Goal: Information Seeking & Learning: Find specific fact

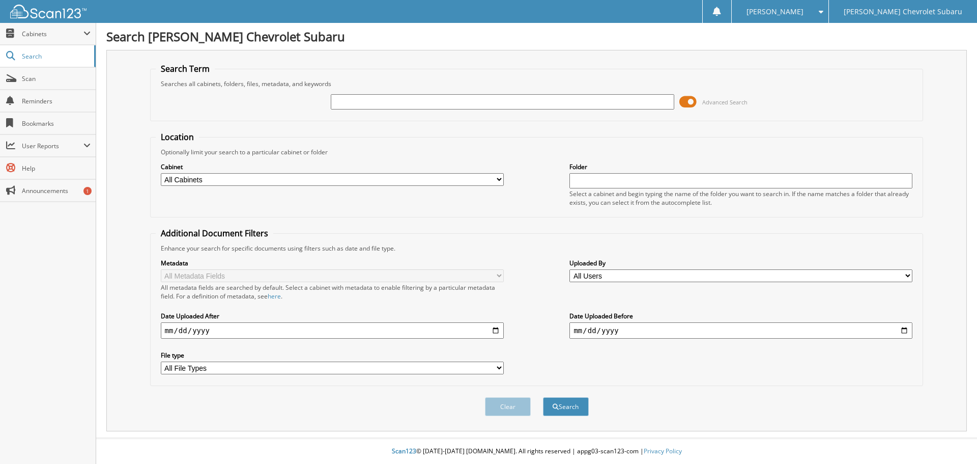
click at [317, 182] on div "Cabinet All Cabinets CHEVROLET SERVICE RO HY PARTS HY SERVICE PARTS INVOICES CH…" at bounding box center [537, 183] width 762 height 55
click at [382, 101] on input "text" at bounding box center [502, 101] width 343 height 15
type input "71229"
click at [543, 397] on button "Search" at bounding box center [566, 406] width 46 height 19
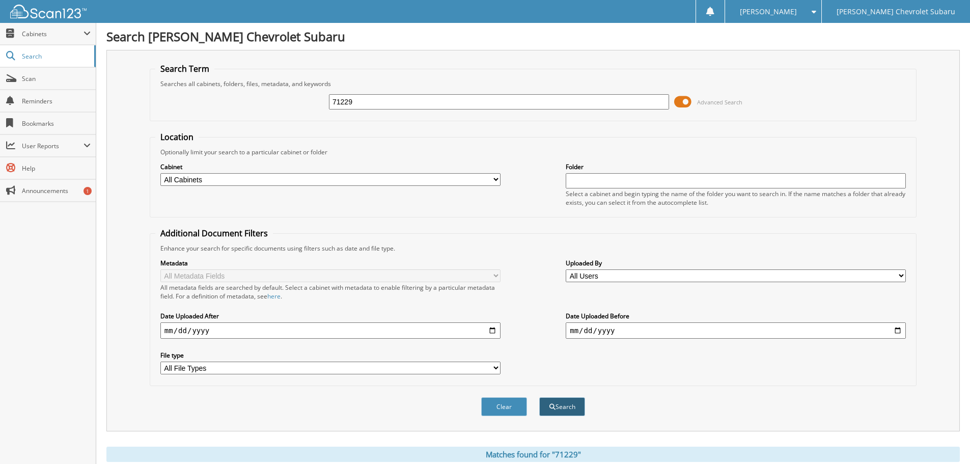
click at [559, 404] on button "Search" at bounding box center [562, 406] width 46 height 19
click at [541, 406] on button "Search" at bounding box center [562, 406] width 46 height 19
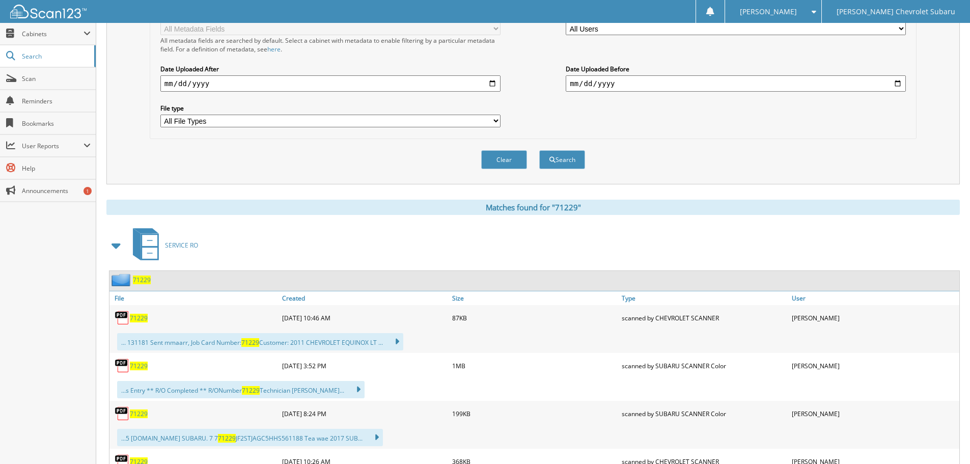
scroll to position [102, 0]
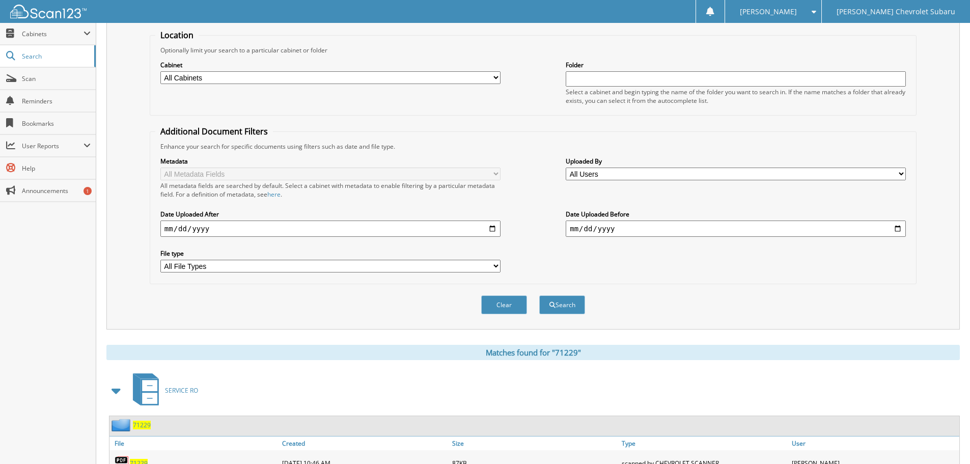
click at [494, 227] on input "date" at bounding box center [330, 228] width 340 height 16
type input "[DATE]"
click at [562, 296] on button "Search" at bounding box center [562, 304] width 46 height 19
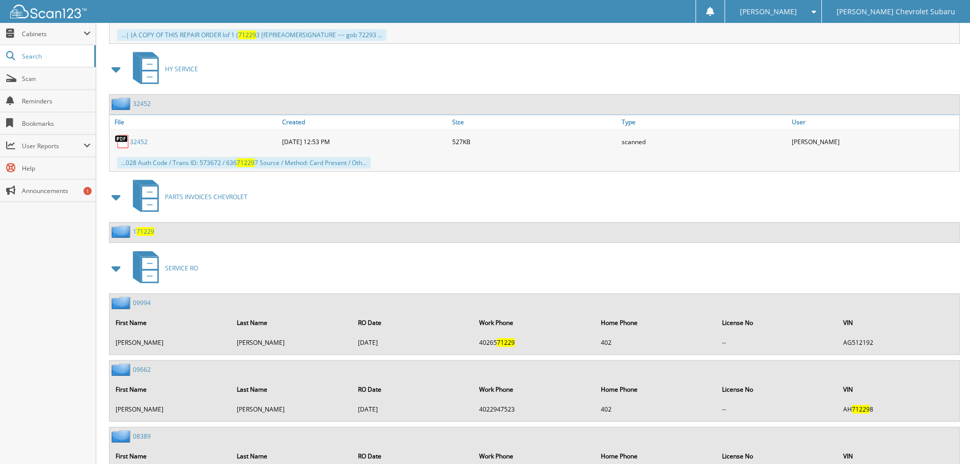
scroll to position [1059, 0]
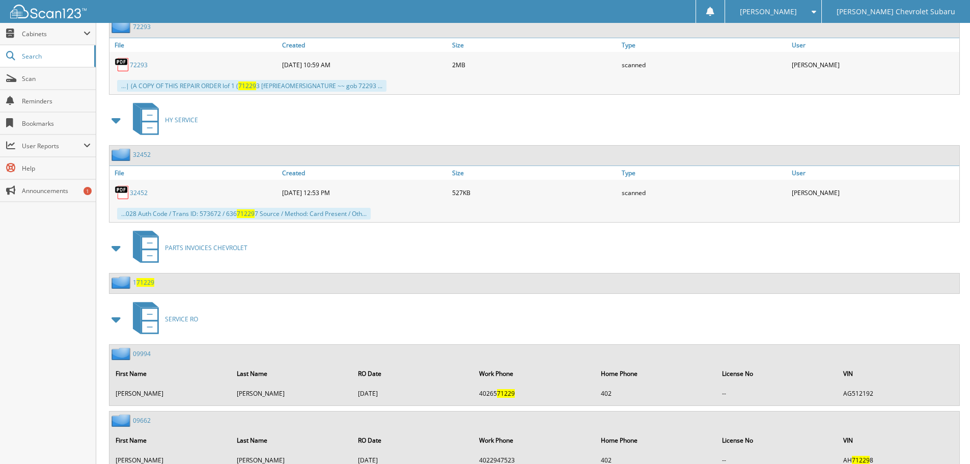
click at [145, 346] on div "09994 First Name Last Name RO Date Work Phone Home Phone License No VIN AULNER …" at bounding box center [533, 375] width 849 height 61
click at [145, 349] on div "09994" at bounding box center [129, 353] width 41 height 13
click at [140, 352] on link "09994" at bounding box center [142, 353] width 18 height 9
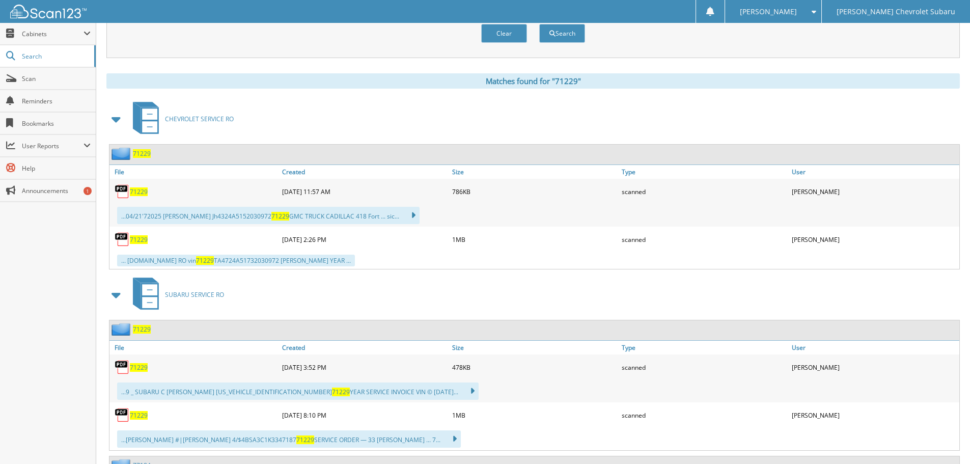
scroll to position [458, 0]
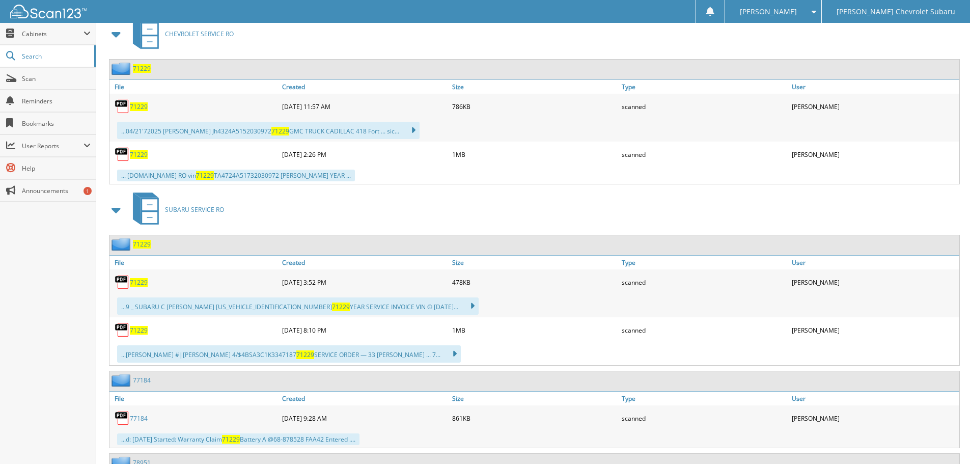
click at [141, 280] on span "71229" at bounding box center [139, 282] width 18 height 9
